Goal: Complete application form

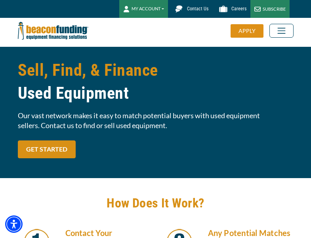
scroll to position [82, 0]
